Goal: Task Accomplishment & Management: Complete application form

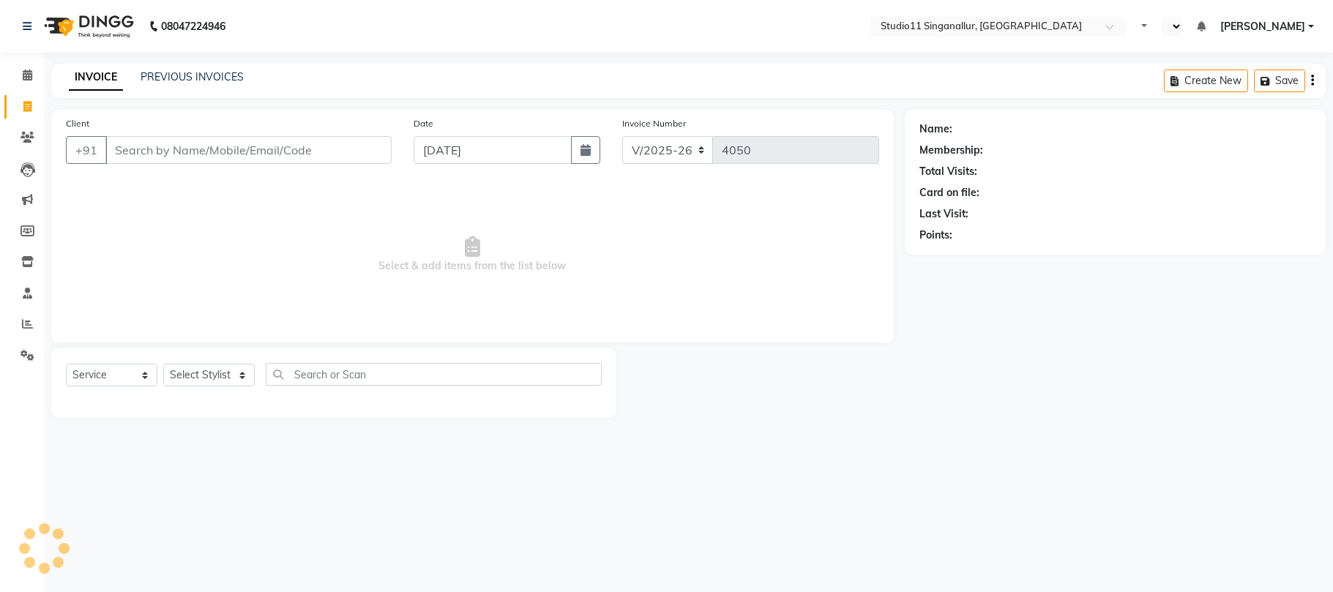
select select "6616"
select select "service"
select select "en"
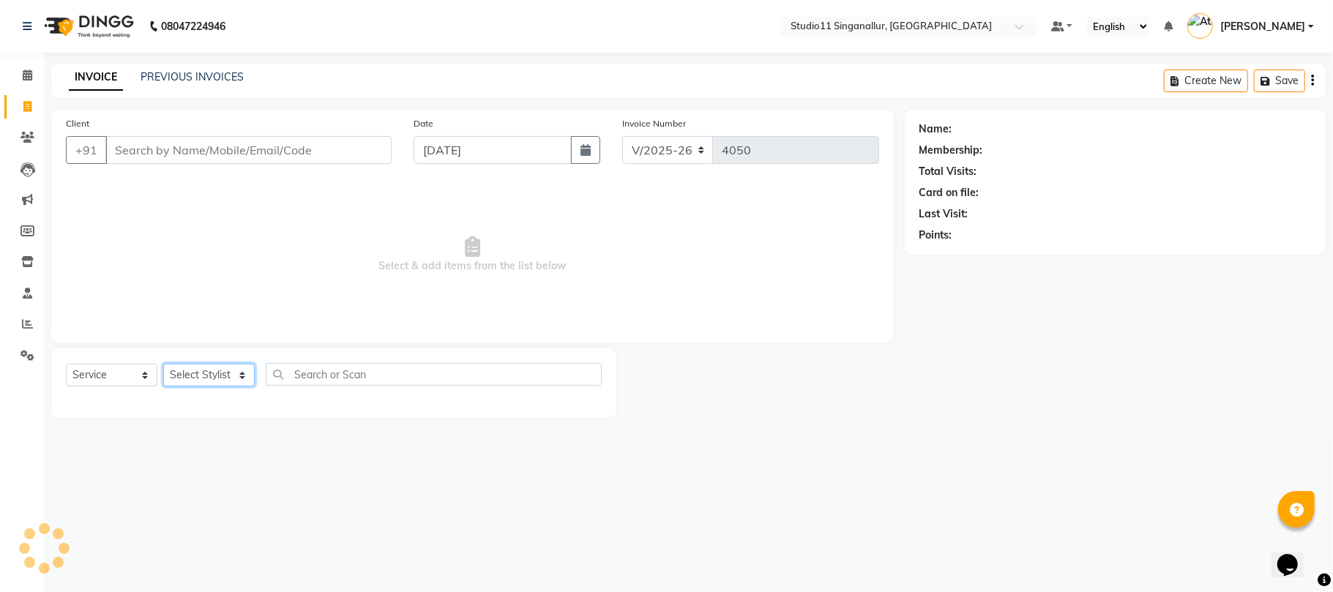
click at [239, 378] on select "Select Stylist" at bounding box center [208, 375] width 91 height 23
select select "61956"
click at [163, 364] on select "Select Stylist akbar Athira daniel Divya Haritha kowsalya krithika narmatha pan…" at bounding box center [208, 375] width 91 height 23
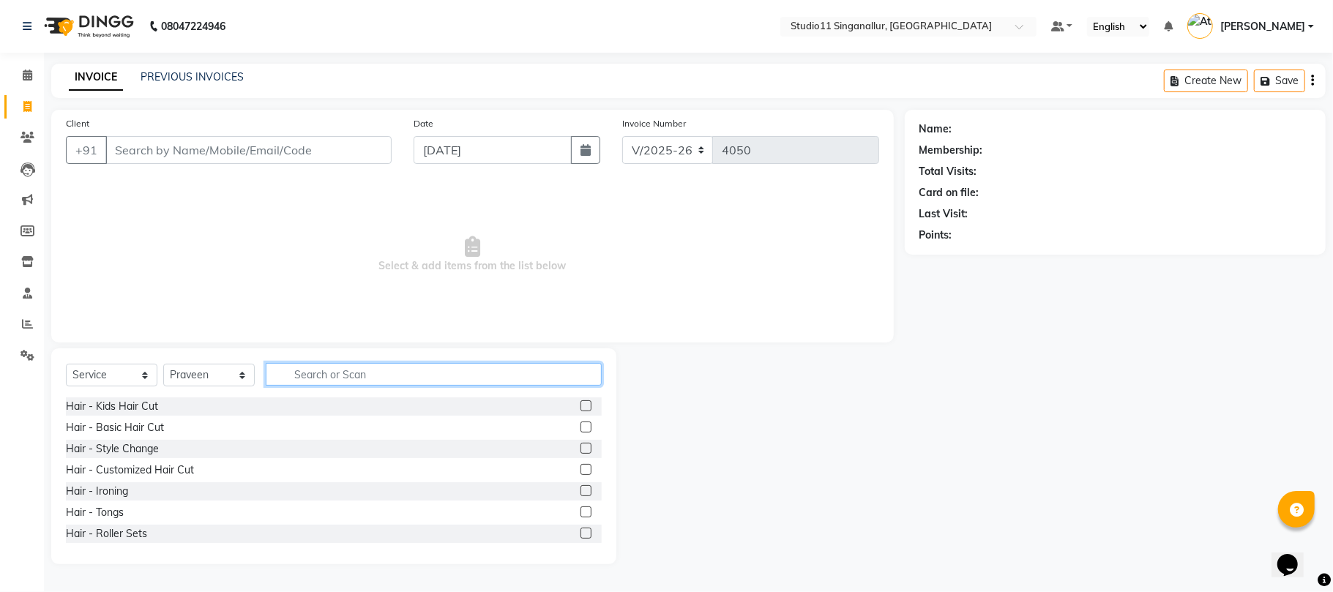
click at [324, 373] on input "text" at bounding box center [434, 374] width 336 height 23
type input "hair cut"
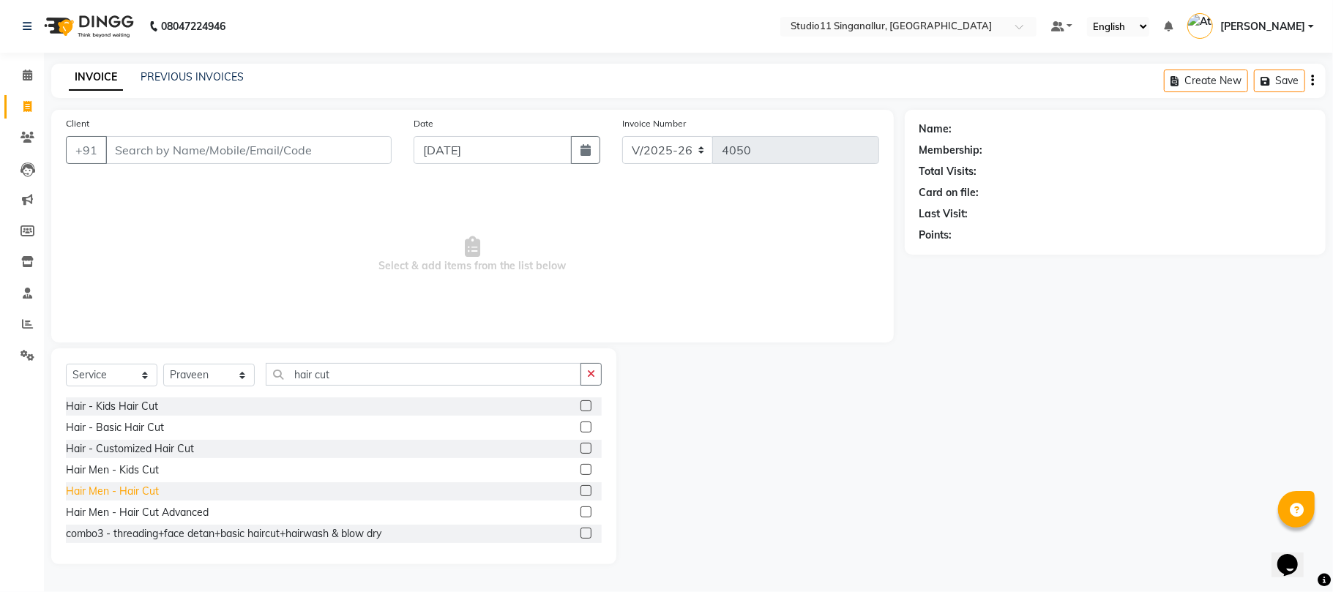
click at [122, 489] on div "Hair Men - Hair Cut" at bounding box center [112, 491] width 93 height 15
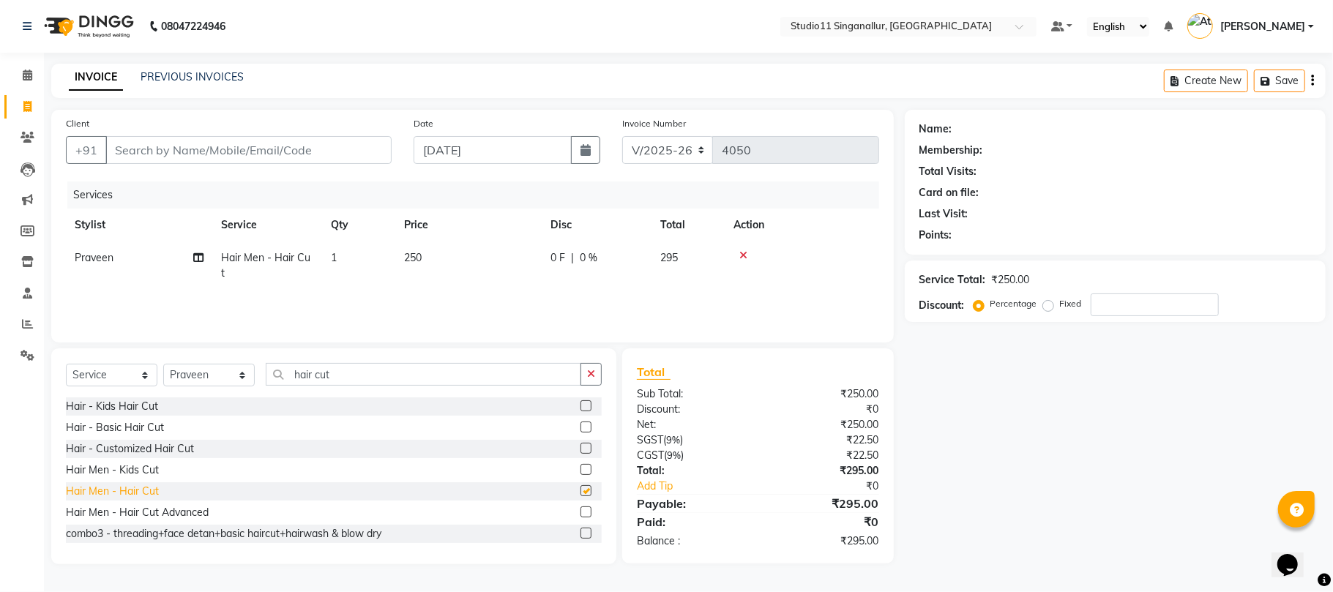
checkbox input "false"
click at [214, 150] on input "Client" at bounding box center [248, 150] width 286 height 28
type input "9"
type input "0"
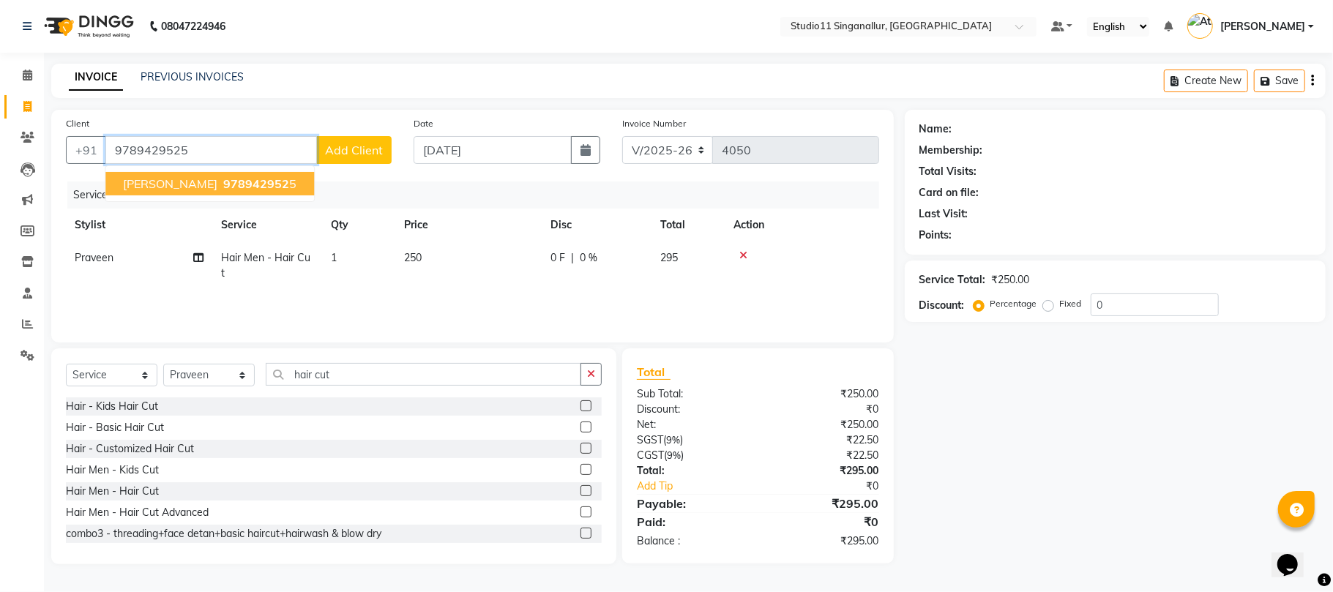
type input "9789429525"
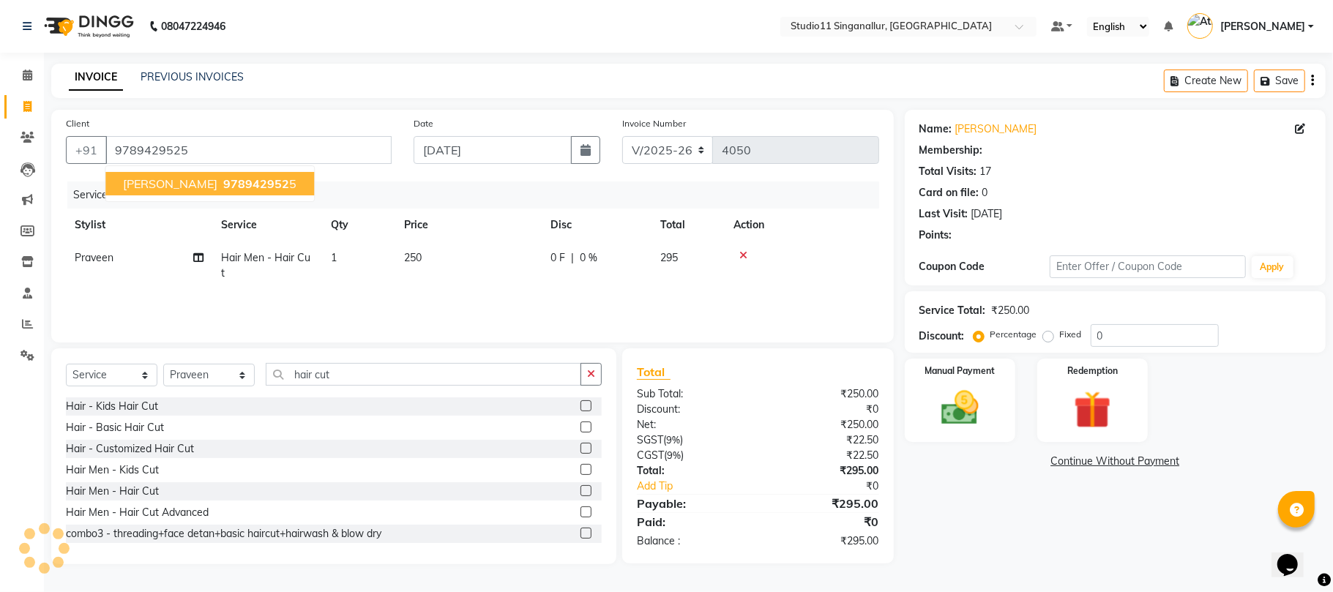
select select "1: Object"
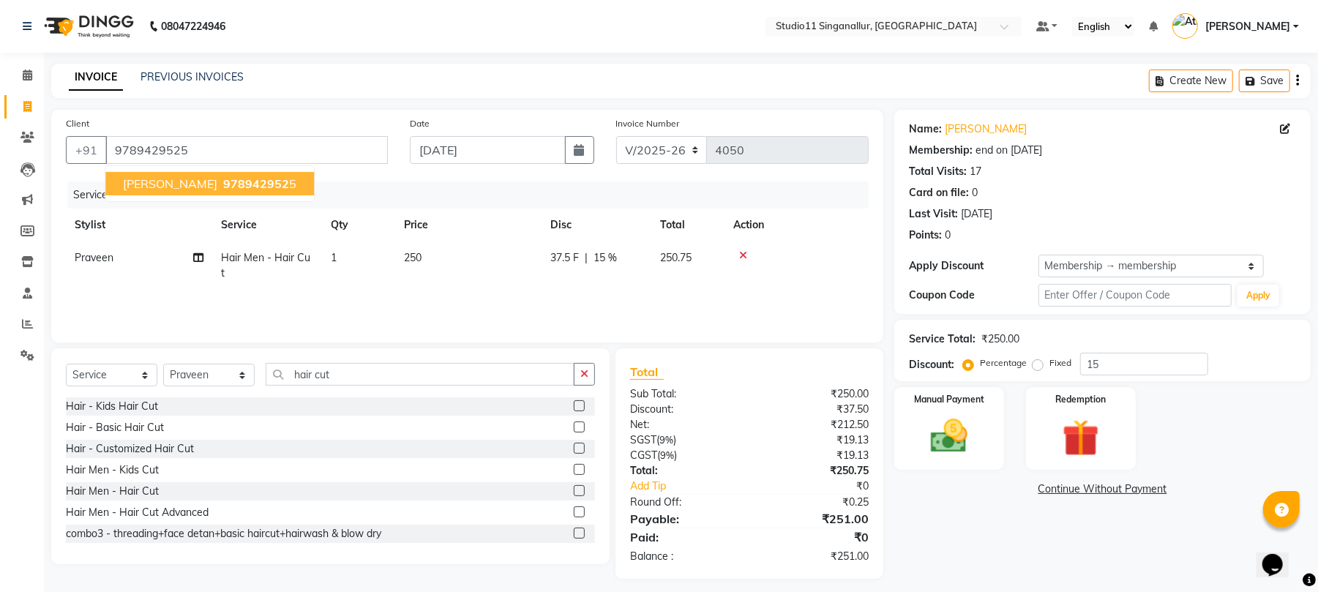
click at [223, 185] on span "978942952" at bounding box center [256, 183] width 66 height 15
type input "0"
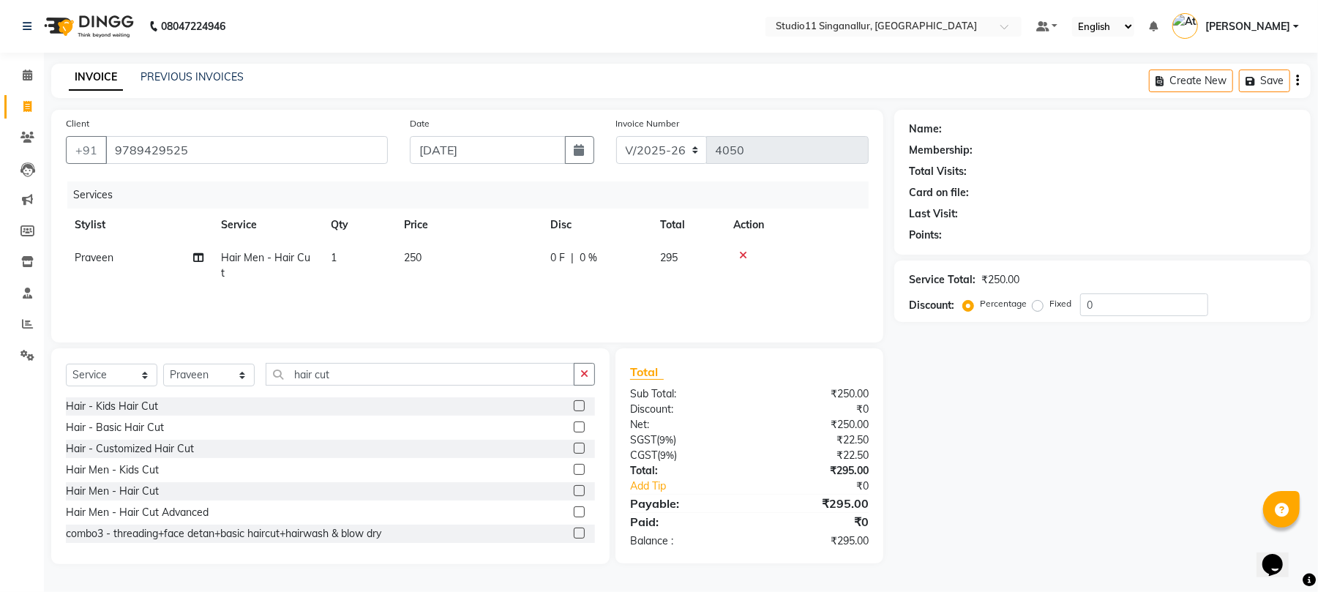
select select "1: Object"
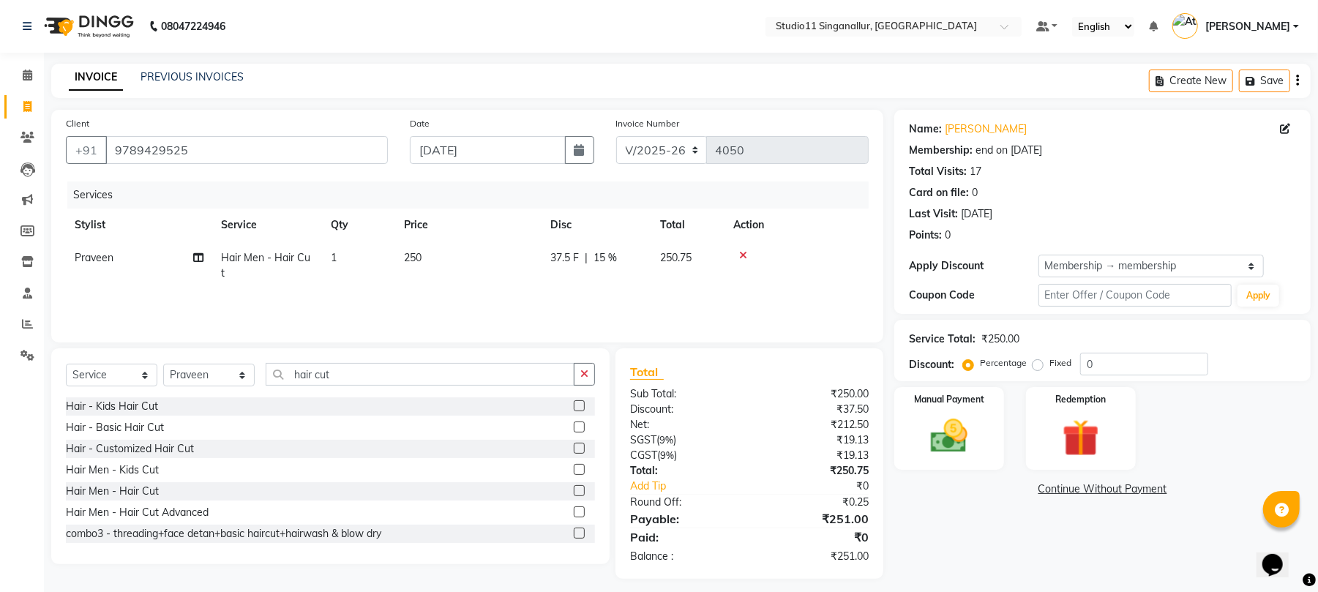
type input "15"
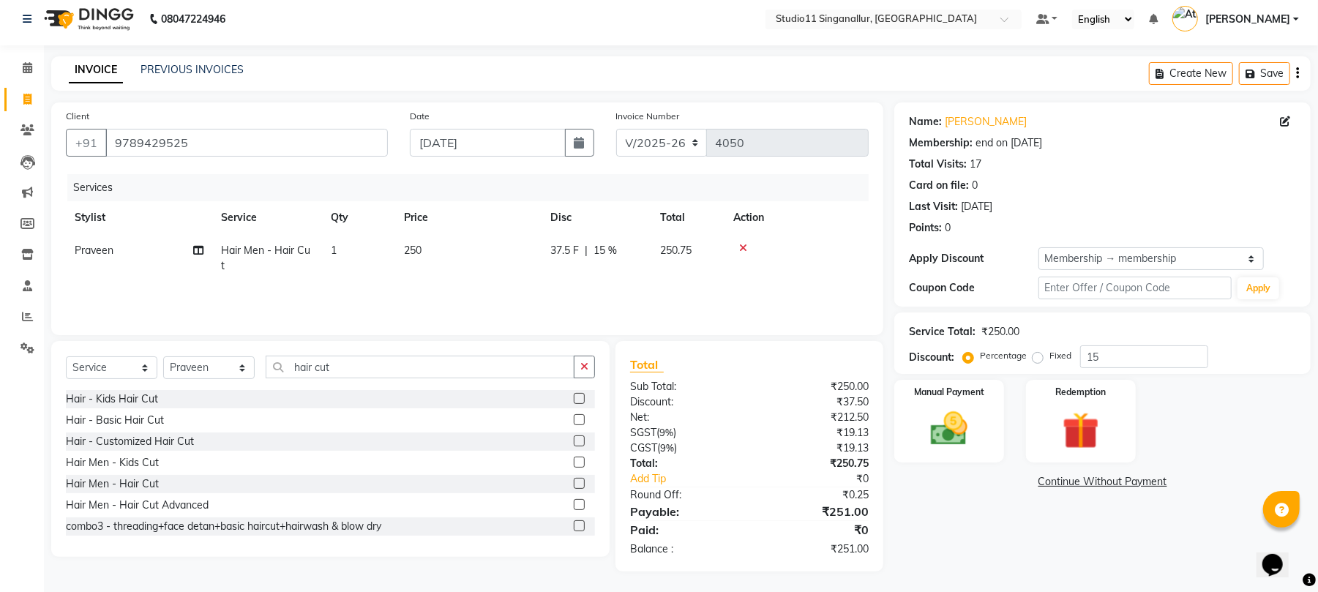
scroll to position [9, 0]
click at [943, 427] on img at bounding box center [949, 428] width 63 height 45
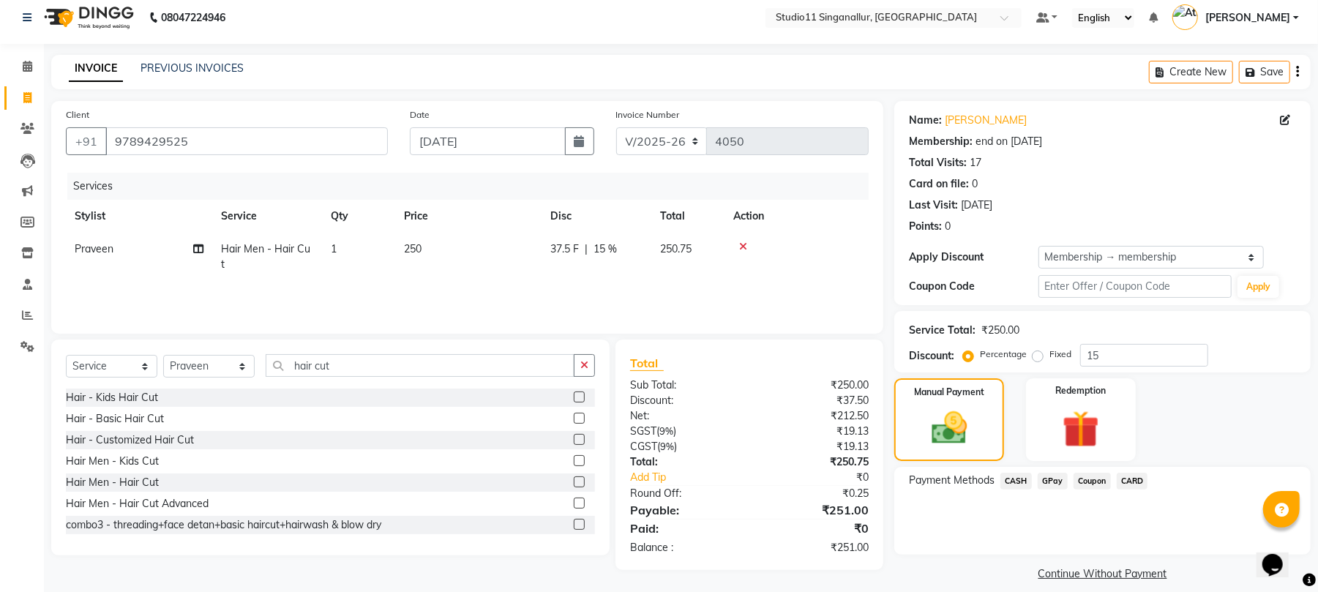
click at [1137, 482] on span "CARD" at bounding box center [1132, 481] width 31 height 17
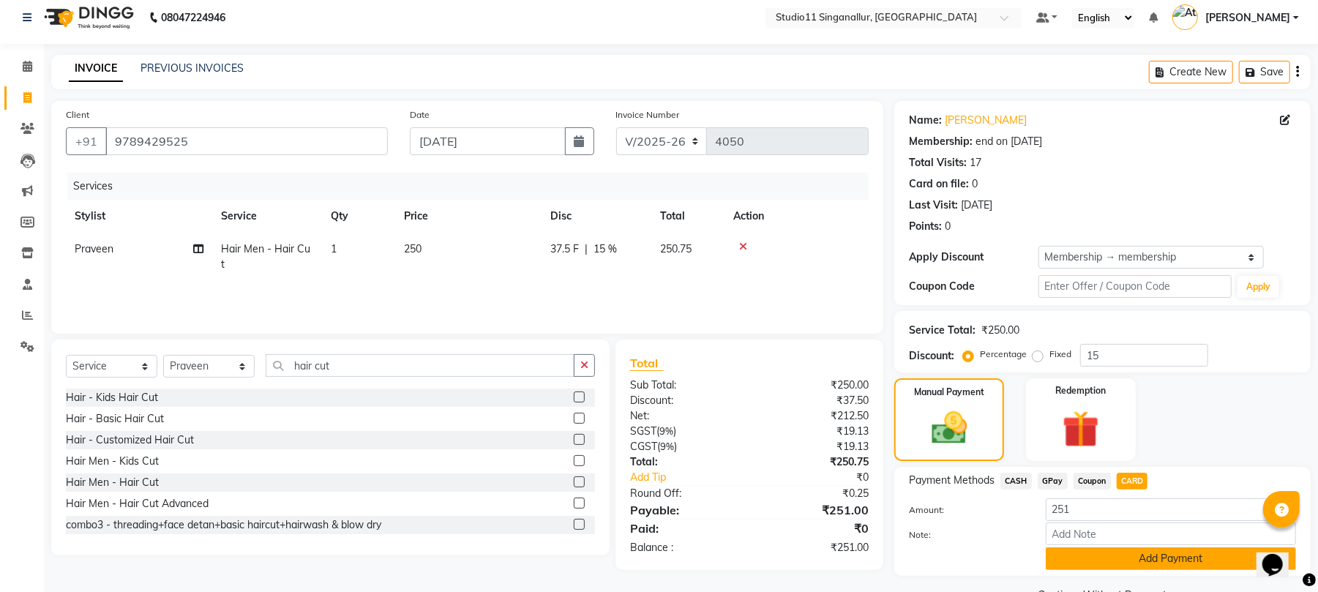
click at [1139, 561] on button "Add Payment" at bounding box center [1171, 559] width 250 height 23
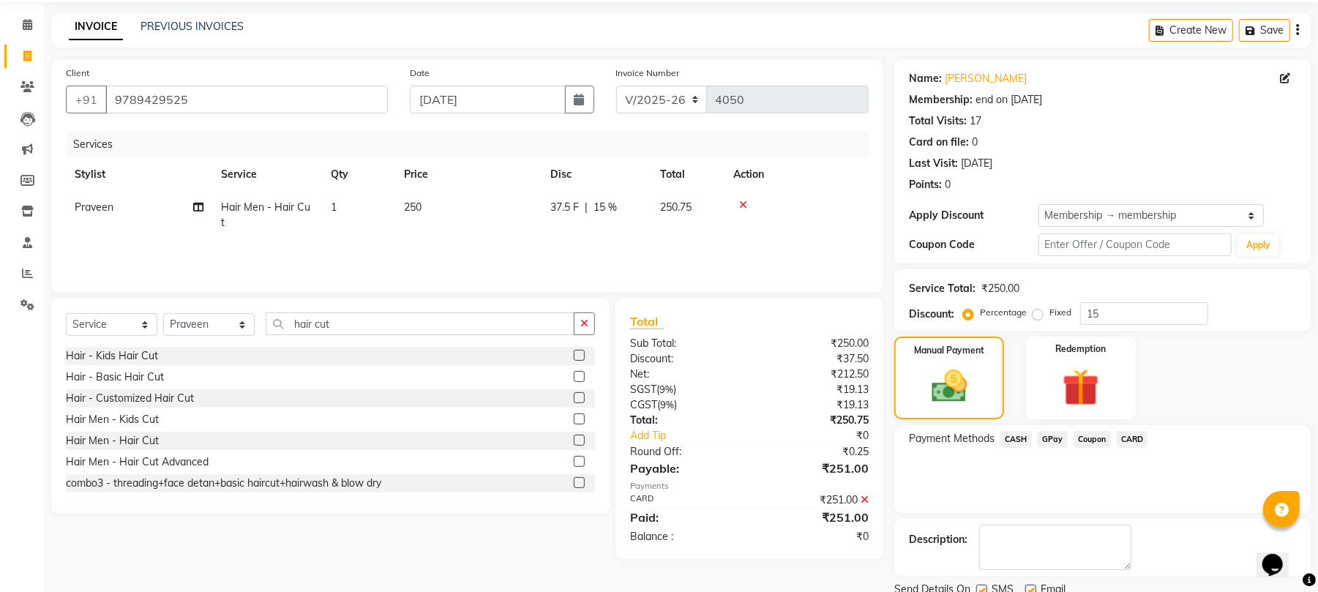
scroll to position [107, 0]
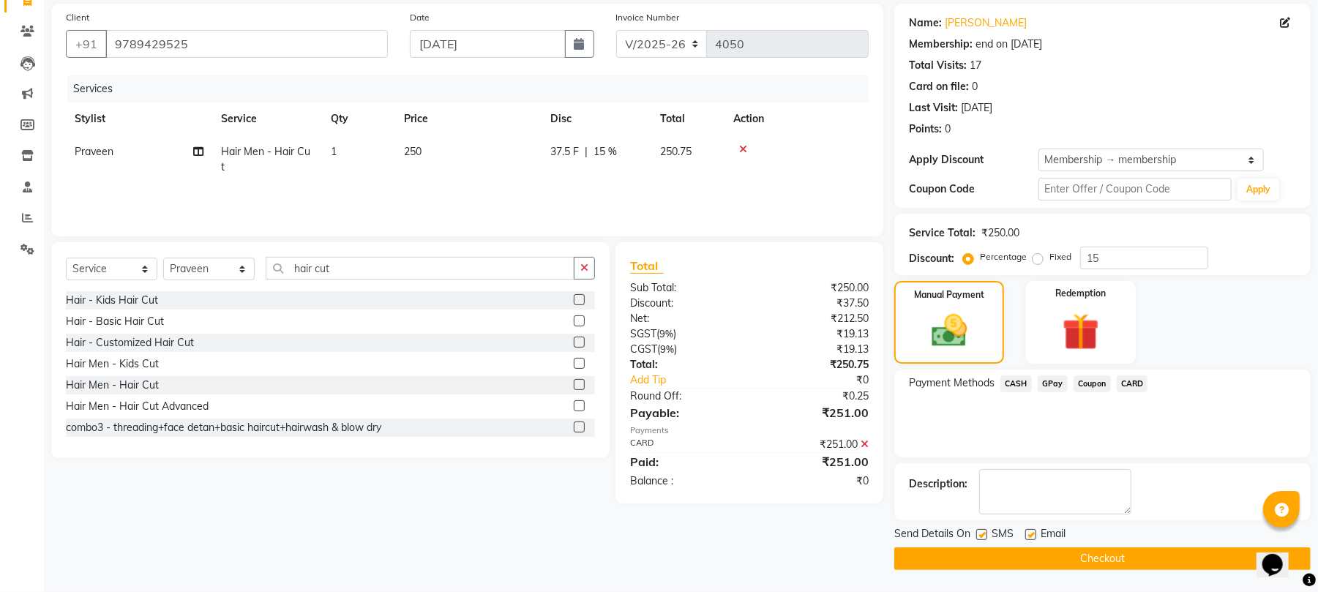
click at [982, 534] on label at bounding box center [981, 534] width 11 height 11
click at [982, 534] on input "checkbox" at bounding box center [981, 536] width 10 height 10
checkbox input "false"
click at [1031, 537] on label at bounding box center [1031, 534] width 11 height 11
click at [1031, 537] on input "checkbox" at bounding box center [1031, 536] width 10 height 10
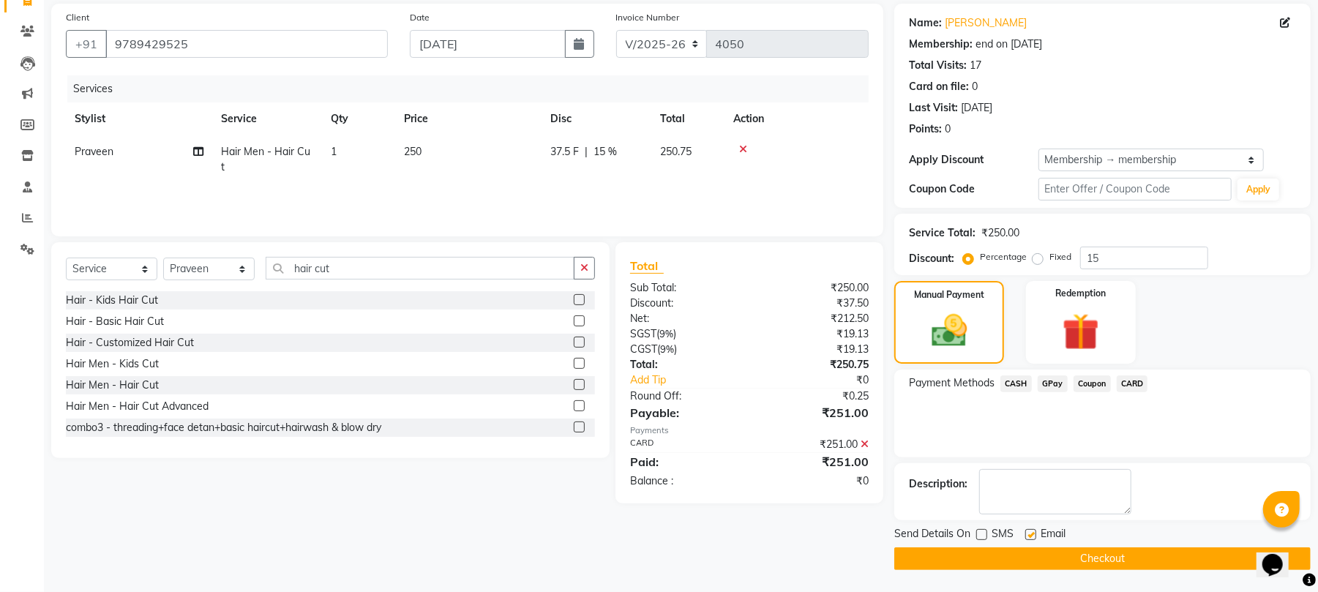
checkbox input "false"
click at [1042, 558] on button "Checkout" at bounding box center [1102, 559] width 416 height 23
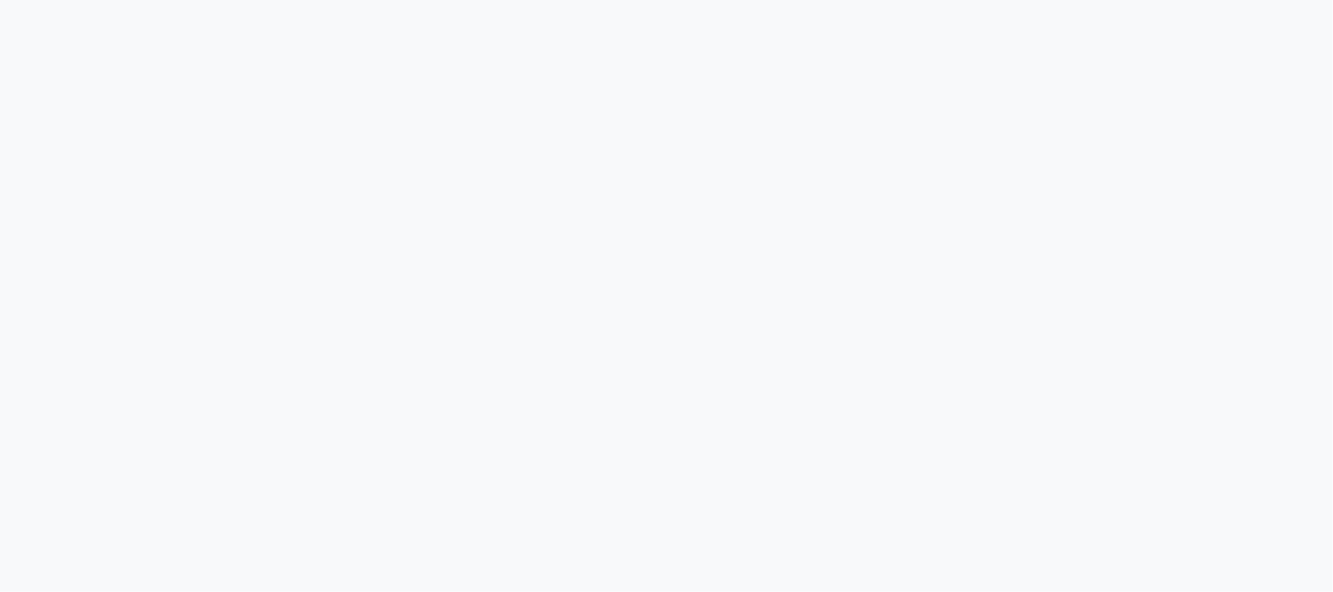
select select "6616"
select select "service"
